Goal: Task Accomplishment & Management: Complete application form

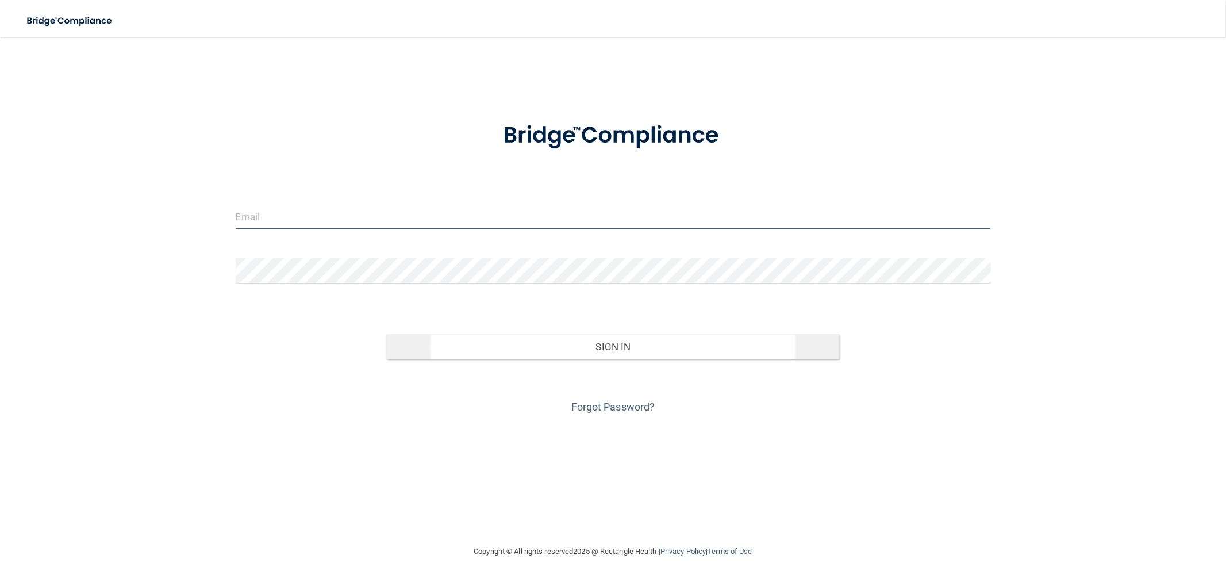
type input "[EMAIL_ADDRESS][DOMAIN_NAME]"
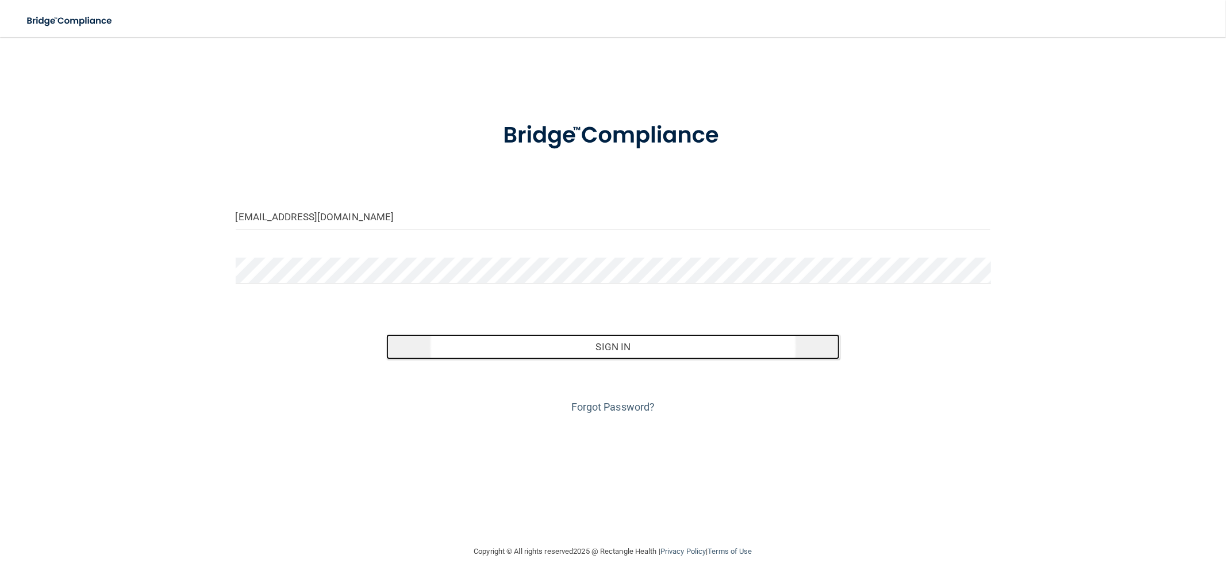
click at [612, 341] on button "Sign In" at bounding box center [612, 346] width 453 height 25
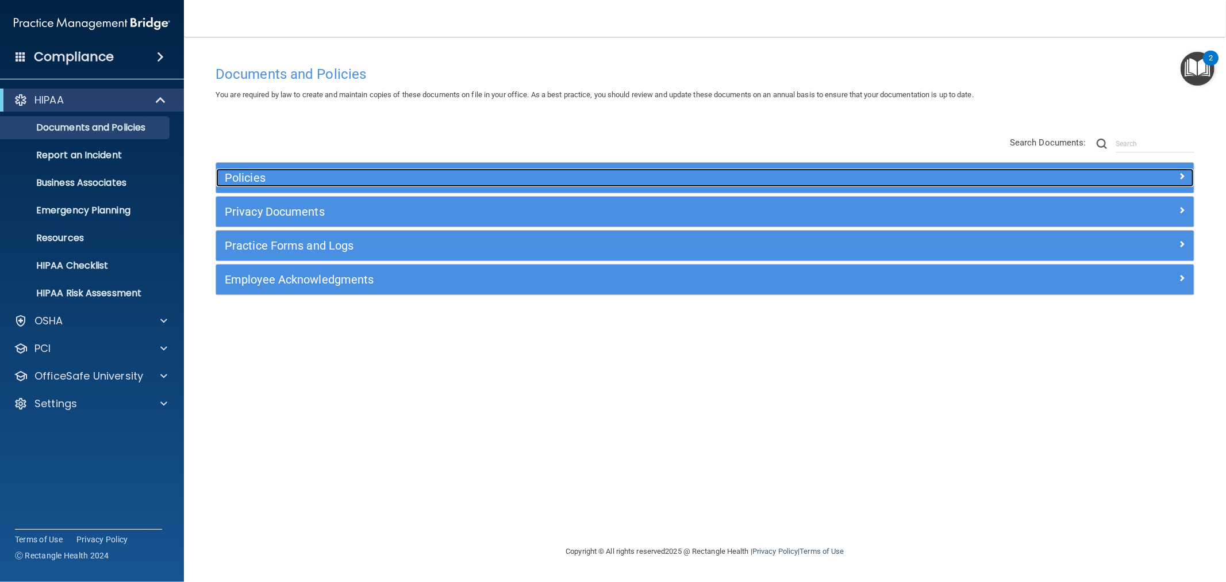
click at [317, 170] on div "Policies" at bounding box center [582, 177] width 733 height 18
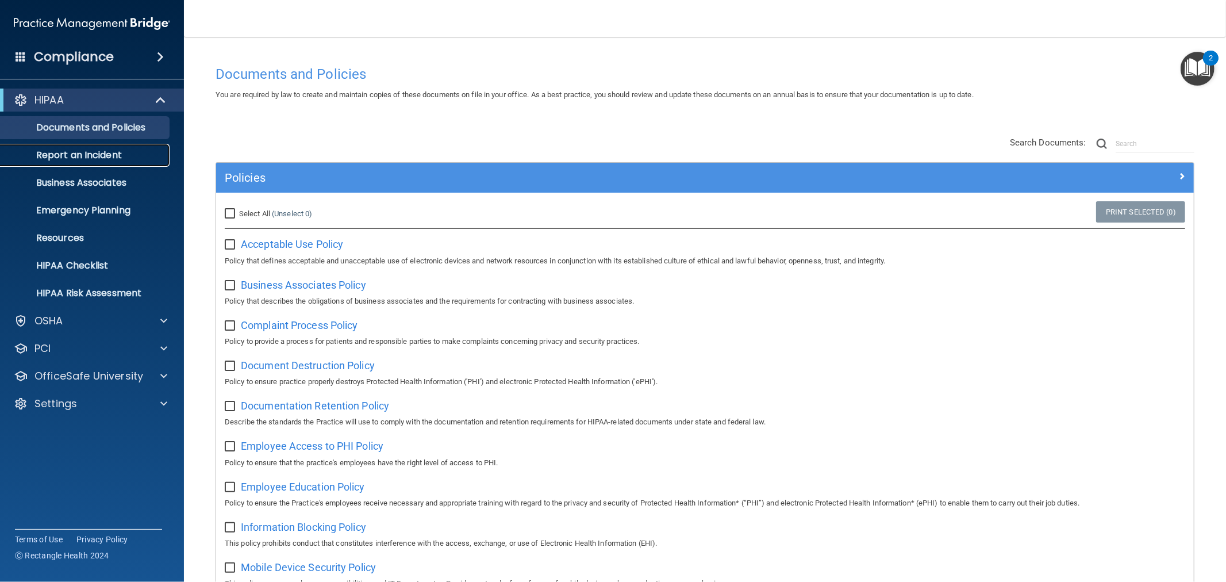
click at [105, 154] on p "Report an Incident" at bounding box center [85, 154] width 157 height 11
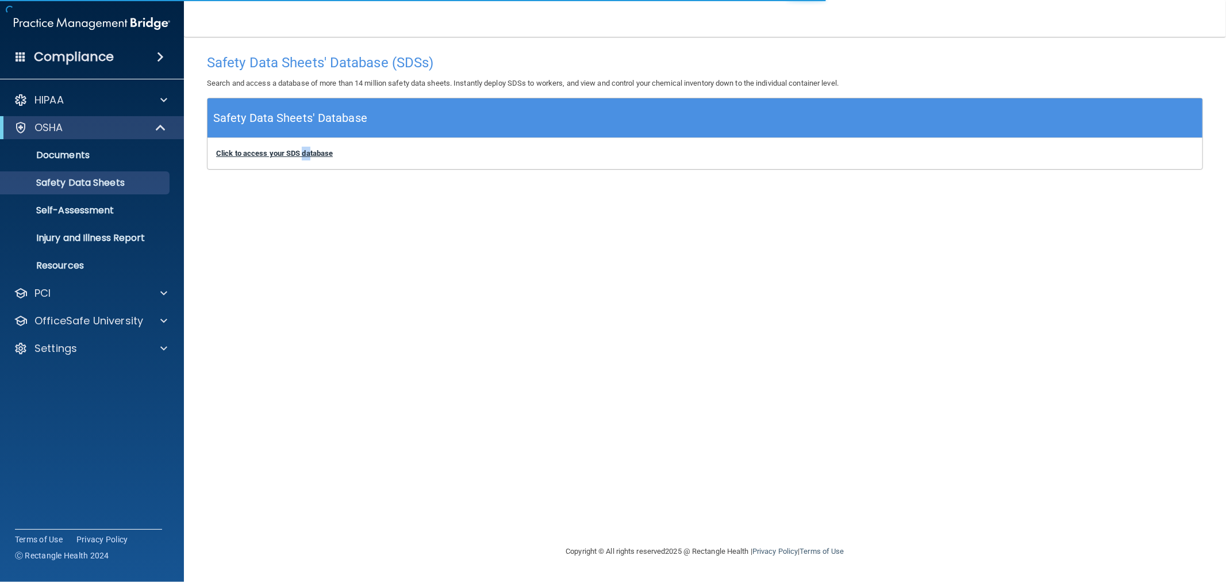
click at [305, 154] on div "Click to access your SDS database Click to access your SDS database" at bounding box center [705, 153] width 995 height 31
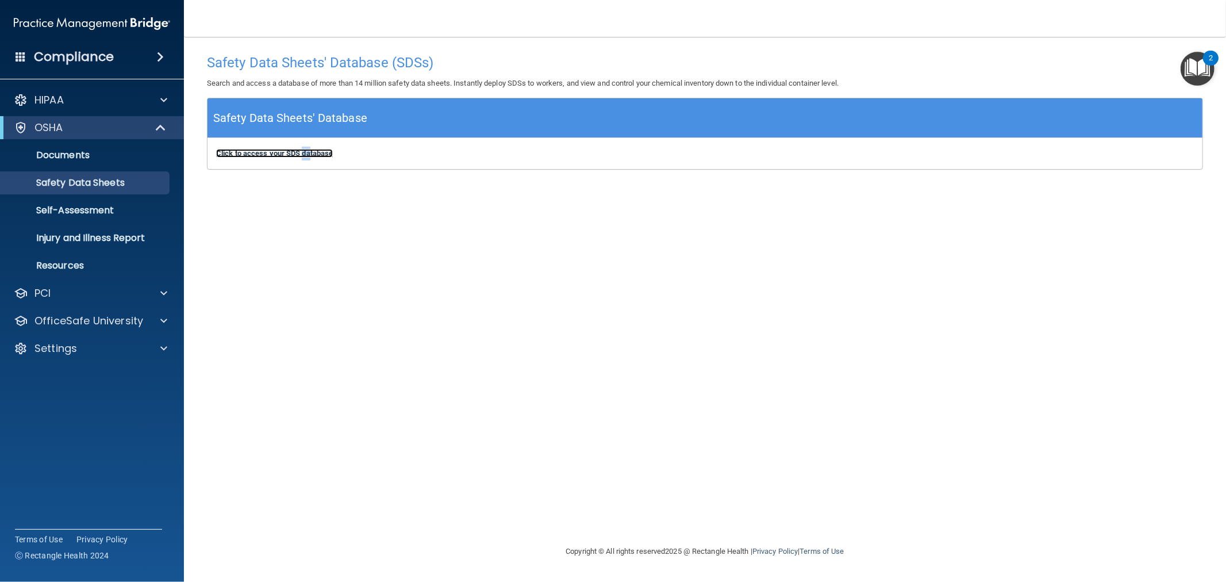
click at [297, 154] on b "Click to access your SDS database" at bounding box center [274, 153] width 117 height 9
click at [132, 241] on p "Injury and Illness Report" at bounding box center [85, 237] width 157 height 11
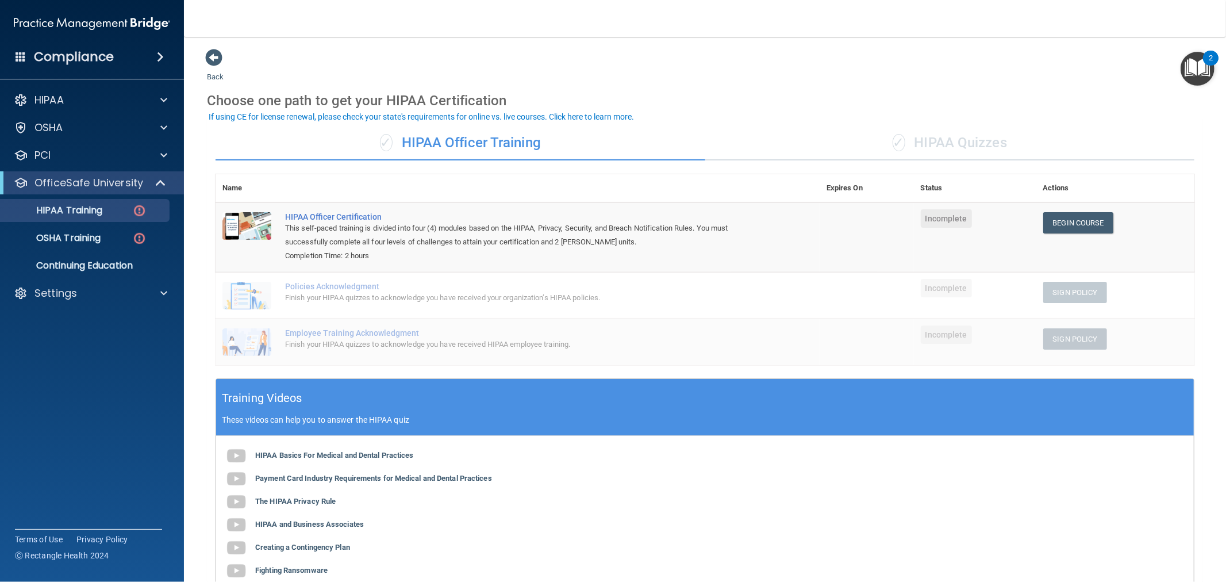
click at [901, 128] on div "✓ HIPAA Quizzes" at bounding box center [950, 143] width 490 height 34
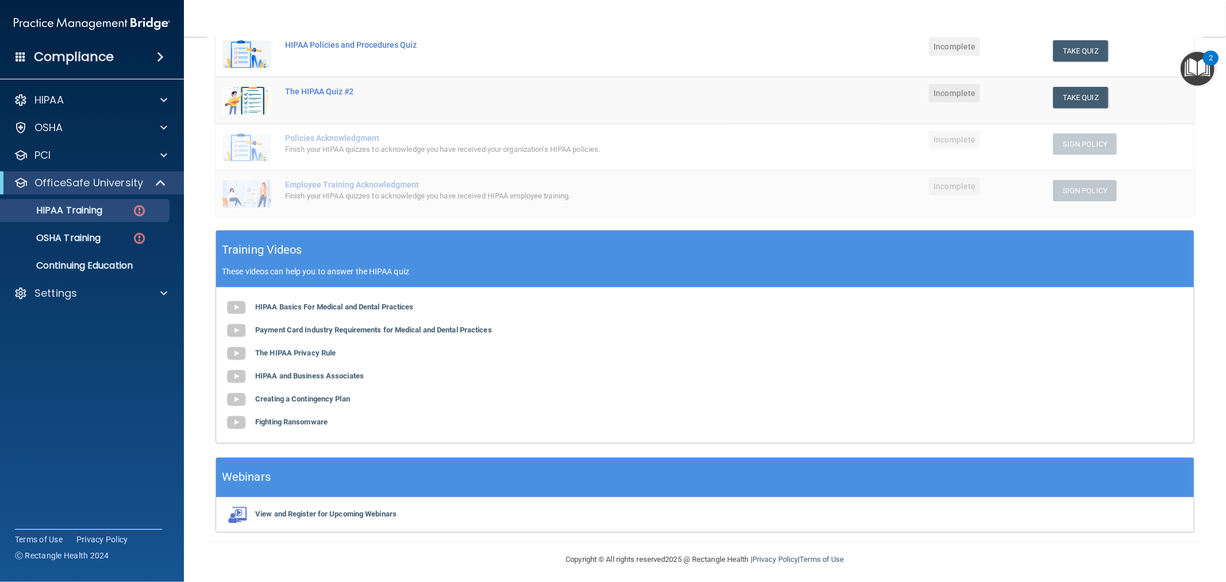
scroll to position [222, 0]
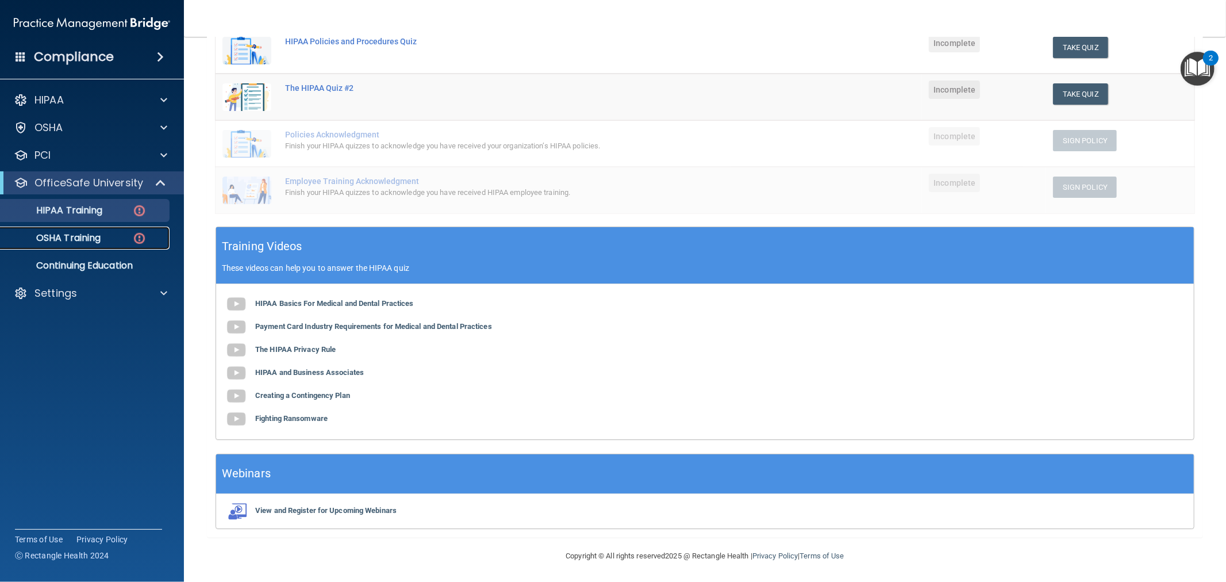
click at [110, 228] on link "OSHA Training" at bounding box center [79, 237] width 181 height 23
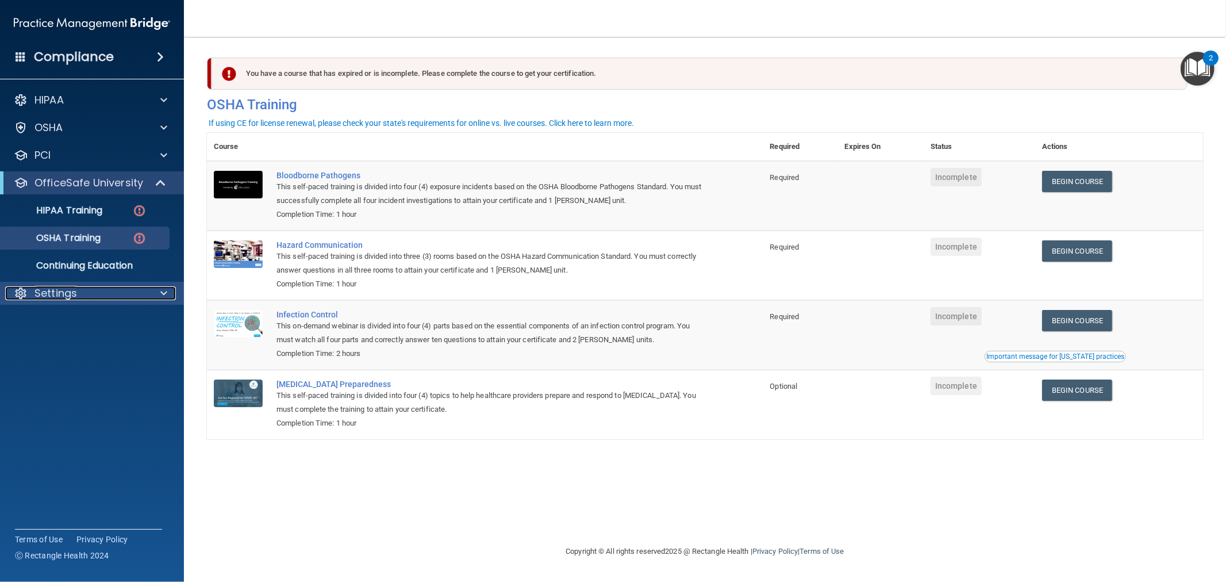
click at [67, 297] on p "Settings" at bounding box center [55, 293] width 43 height 14
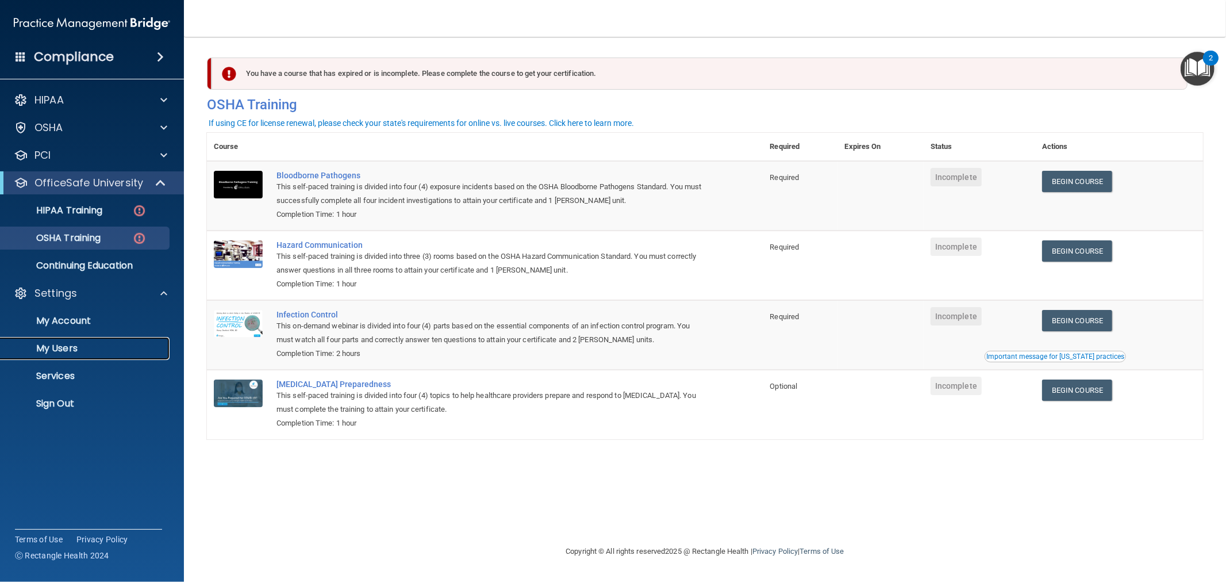
click at [100, 341] on link "My Users" at bounding box center [79, 348] width 181 height 23
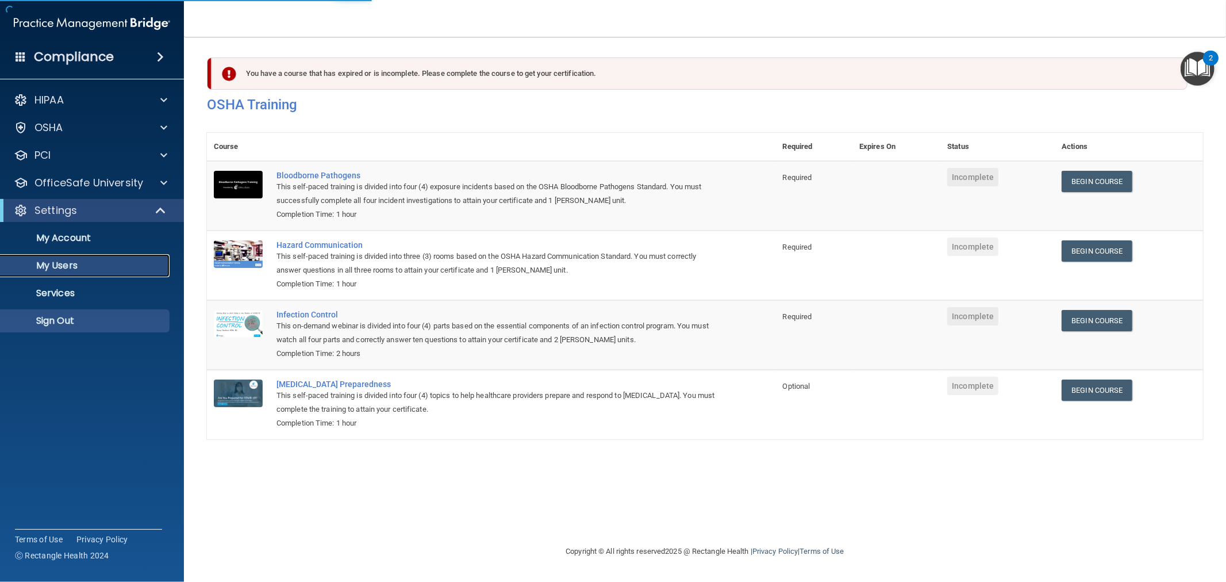
select select "20"
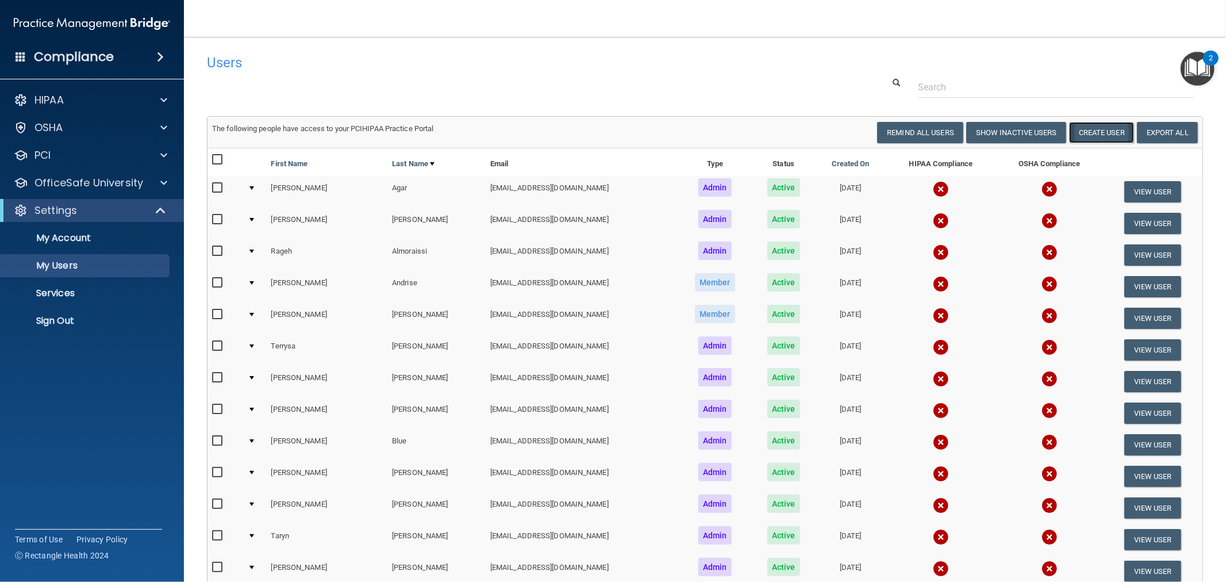
click at [1104, 128] on button "Create User" at bounding box center [1101, 132] width 65 height 21
